Goal: Information Seeking & Learning: Learn about a topic

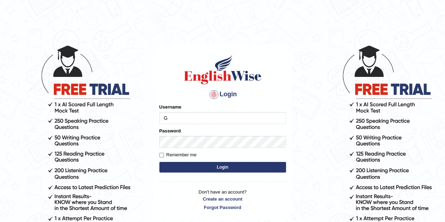
type input "Gabriel_05"
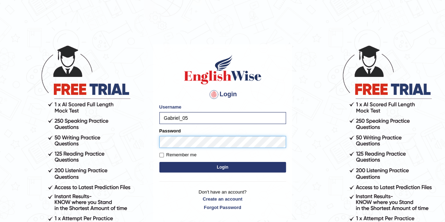
click at [159, 162] on button "Login" at bounding box center [222, 167] width 127 height 11
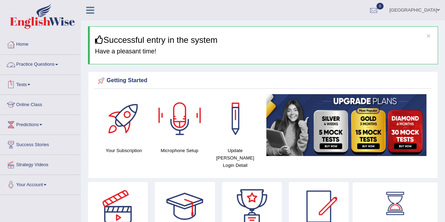
click at [25, 62] on link "Practice Questions" at bounding box center [40, 64] width 80 height 18
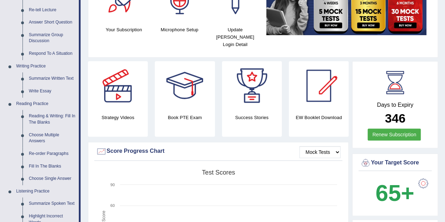
scroll to position [121, 0]
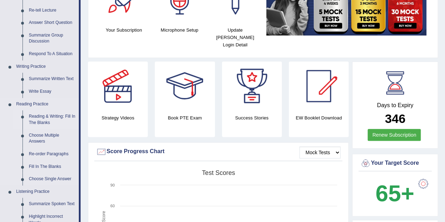
click at [50, 118] on link "Reading & Writing: Fill In The Blanks" at bounding box center [52, 119] width 53 height 19
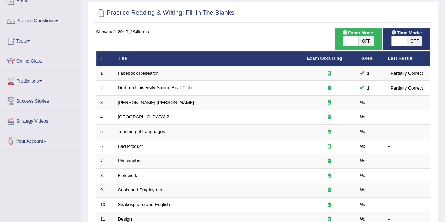
scroll to position [44, 0]
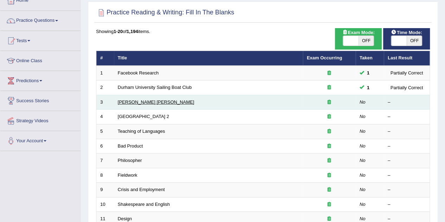
click at [129, 101] on link "Mona Lisa" at bounding box center [156, 102] width 76 height 5
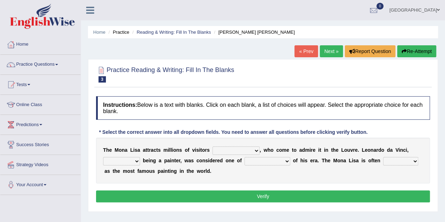
click at [233, 151] on select "around the year the all year all year round per year" at bounding box center [235, 151] width 47 height 8
select select "around the year"
click at [212, 147] on select "around the year the all year all year round per year" at bounding box center [235, 151] width 47 height 8
click at [133, 160] on select "rather than as much as as well as as long as" at bounding box center [121, 161] width 37 height 8
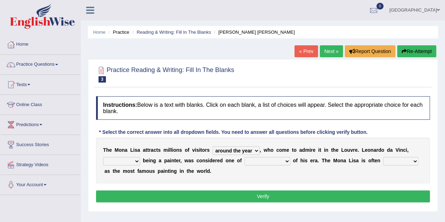
click at [266, 158] on select "better artists artist the better artist the best artists" at bounding box center [267, 161] width 46 height 8
click at [118, 157] on select "rather than as much as as well as as long as" at bounding box center [121, 161] width 37 height 8
select select "rather than"
click at [103, 157] on select "rather than as much as as well as as long as" at bounding box center [121, 161] width 37 height 8
click at [270, 160] on select "better artists artist the better artist the best artists" at bounding box center [267, 161] width 46 height 8
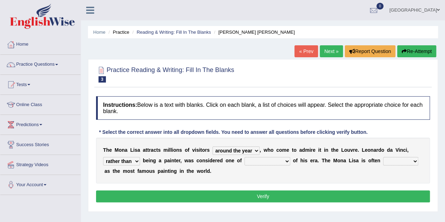
select select "the best artists"
click at [244, 157] on select "better artists artist the better artist the best artists" at bounding box center [267, 161] width 46 height 8
click at [396, 163] on select "classified suggested predicted described" at bounding box center [400, 161] width 35 height 8
select select "classified"
click at [383, 157] on select "classified suggested predicted described" at bounding box center [400, 161] width 35 height 8
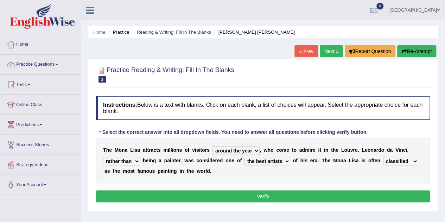
click at [353, 197] on button "Verify" at bounding box center [263, 197] width 334 height 12
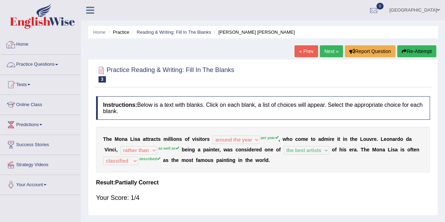
click at [4, 46] on link "Home" at bounding box center [40, 44] width 80 height 18
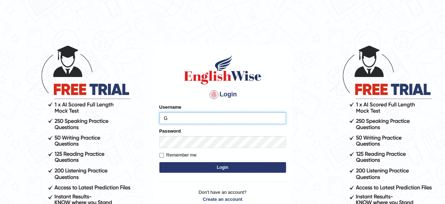
type input "Gabriel_05"
click at [211, 143] on div "Password" at bounding box center [222, 138] width 127 height 20
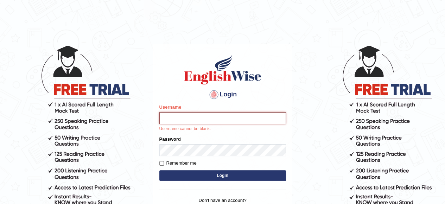
click at [208, 120] on input "Username" at bounding box center [222, 118] width 127 height 12
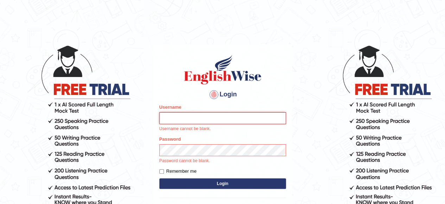
type input "Gabriel_05"
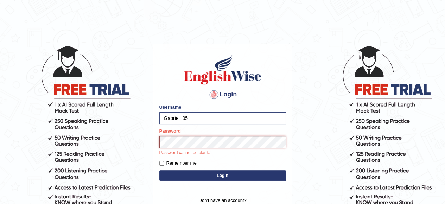
click at [159, 170] on button "Login" at bounding box center [222, 175] width 127 height 11
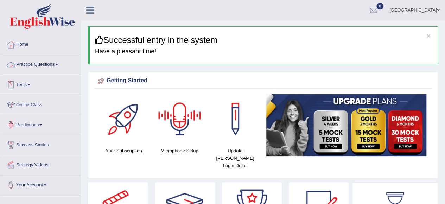
click at [39, 62] on link "Practice Questions" at bounding box center [40, 64] width 80 height 18
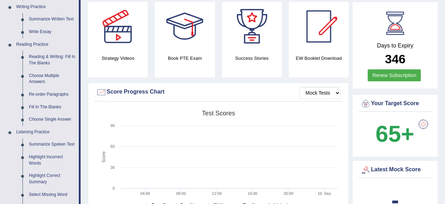
scroll to position [181, 0]
click at [48, 60] on link "Reading & Writing: Fill In The Blanks" at bounding box center [52, 59] width 53 height 19
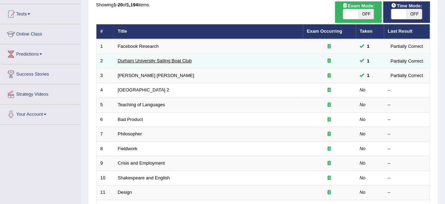
scroll to position [72, 0]
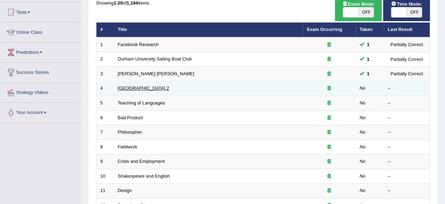
click at [131, 85] on link "Golden Gate Bridge 2" at bounding box center [143, 87] width 51 height 5
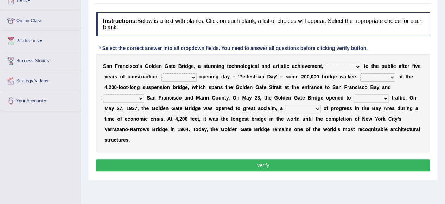
scroll to position [84, 0]
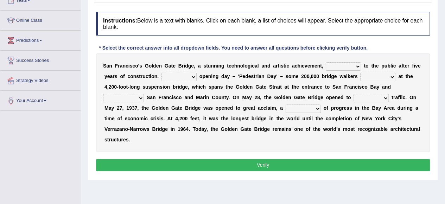
click at [347, 64] on select "opens closes appears equals" at bounding box center [343, 66] width 35 height 8
select select "opens"
click at [326, 62] on select "opens closes appears equals" at bounding box center [343, 66] width 35 height 8
click at [173, 74] on select "On During Since When" at bounding box center [178, 77] width 35 height 8
select select "Since"
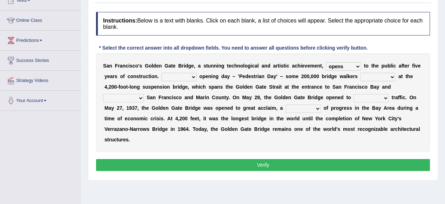
click at [161, 73] on select "On During Since When" at bounding box center [178, 77] width 35 height 8
click at [376, 77] on select "stationed looked marveled laughed" at bounding box center [377, 77] width 35 height 8
select select "looked"
click at [360, 73] on select "stationed looked marveled laughed" at bounding box center [377, 77] width 35 height 8
click at [124, 95] on select "separates connects channels differentiates" at bounding box center [123, 98] width 41 height 8
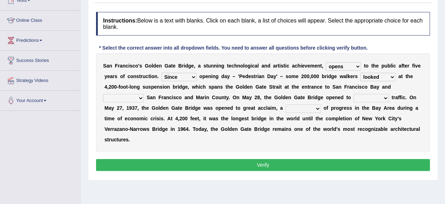
select select "connects"
click at [103, 94] on select "separates connects channels differentiates" at bounding box center [123, 98] width 41 height 8
click at [361, 100] on select "aquatic vehicular airborne watertight" at bounding box center [370, 98] width 35 height 8
select select "vehicular"
click at [353, 94] on select "aquatic vehicular airborne watertight" at bounding box center [370, 98] width 35 height 8
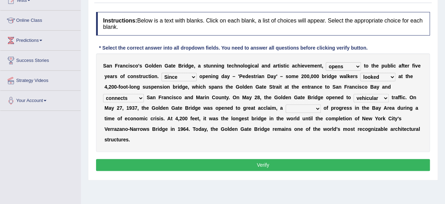
click at [308, 109] on select "denial symbol technique yield" at bounding box center [302, 108] width 35 height 8
select select "symbol"
click at [285, 104] on select "denial symbol technique yield" at bounding box center [302, 108] width 35 height 8
click at [259, 163] on button "Verify" at bounding box center [263, 165] width 334 height 12
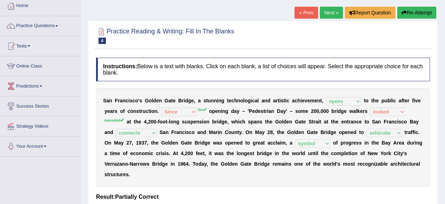
scroll to position [38, 0]
click at [419, 10] on button "Re-Attempt" at bounding box center [416, 13] width 39 height 12
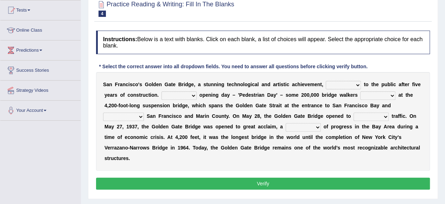
scroll to position [79, 0]
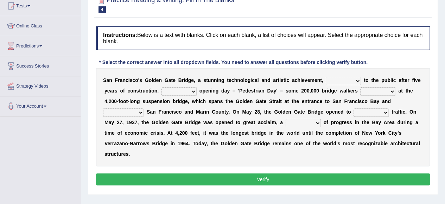
click at [377, 92] on select "stationed looked marveled laughed" at bounding box center [377, 91] width 35 height 8
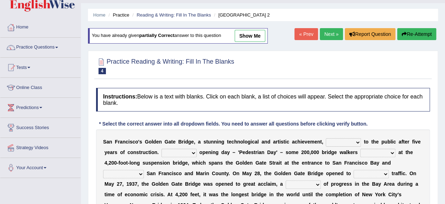
scroll to position [17, 0]
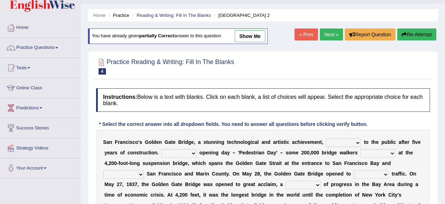
click at [247, 37] on link "show me" at bounding box center [250, 36] width 31 height 12
select select "opens"
select select "Since"
select select "looked"
select select "connects"
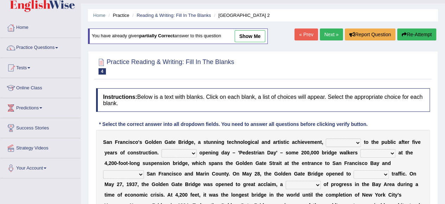
select select "vehicular"
select select "symbol"
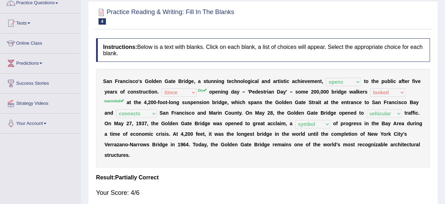
scroll to position [61, 0]
